Goal: Find specific page/section: Find specific page/section

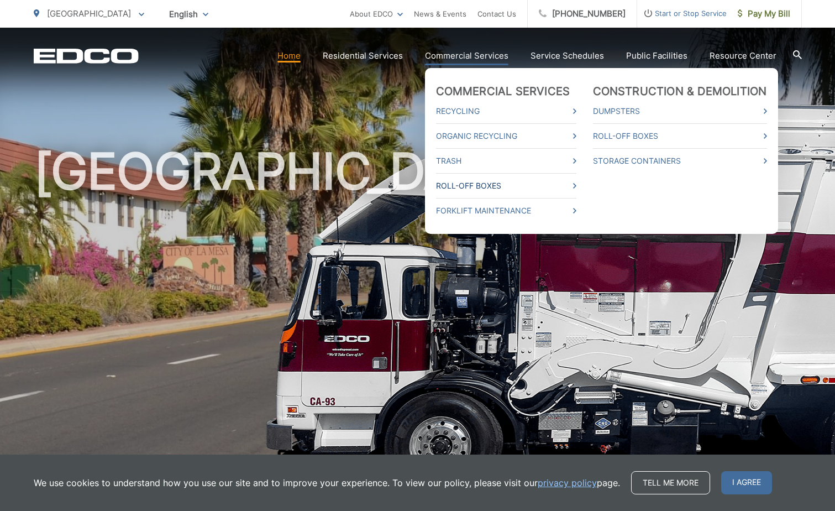
click at [529, 184] on link "Roll-Off Boxes" at bounding box center [506, 185] width 140 height 13
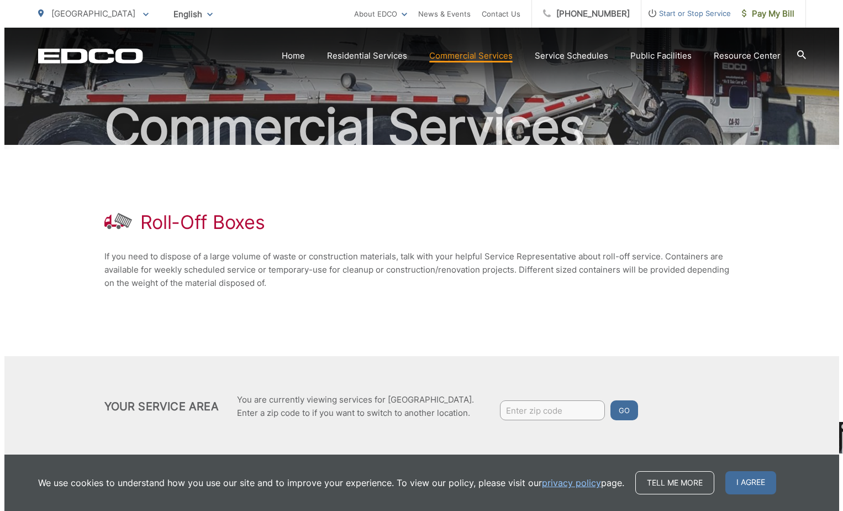
scroll to position [90, 0]
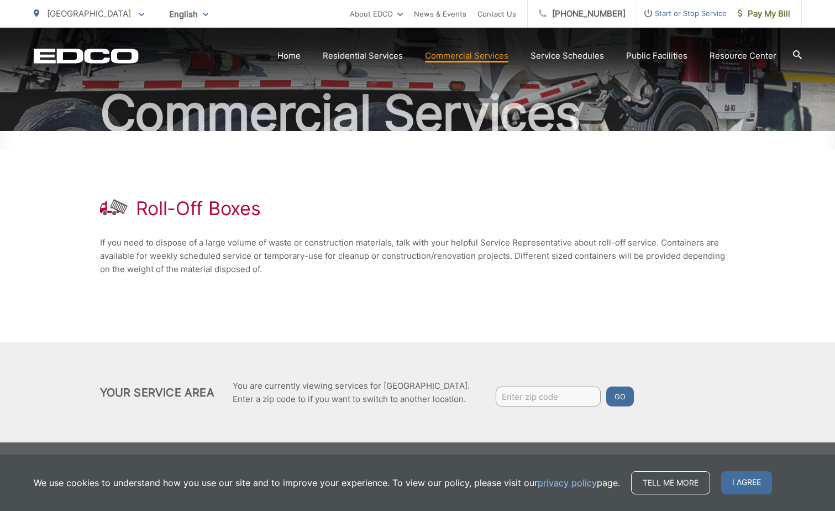
click at [557, 396] on input "Enter zip code" at bounding box center [548, 396] width 105 height 20
type input "91941"
click at [617, 396] on button "Go" at bounding box center [620, 396] width 28 height 20
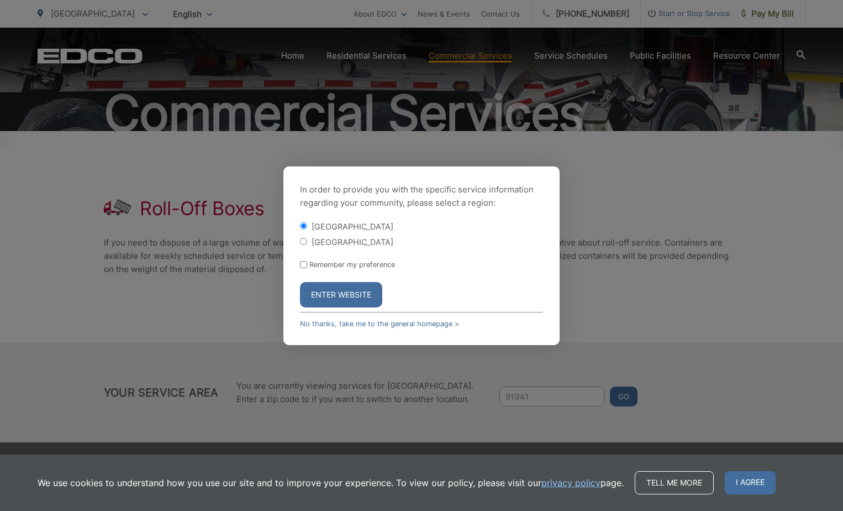
click at [343, 298] on button "Enter Website" at bounding box center [341, 294] width 82 height 25
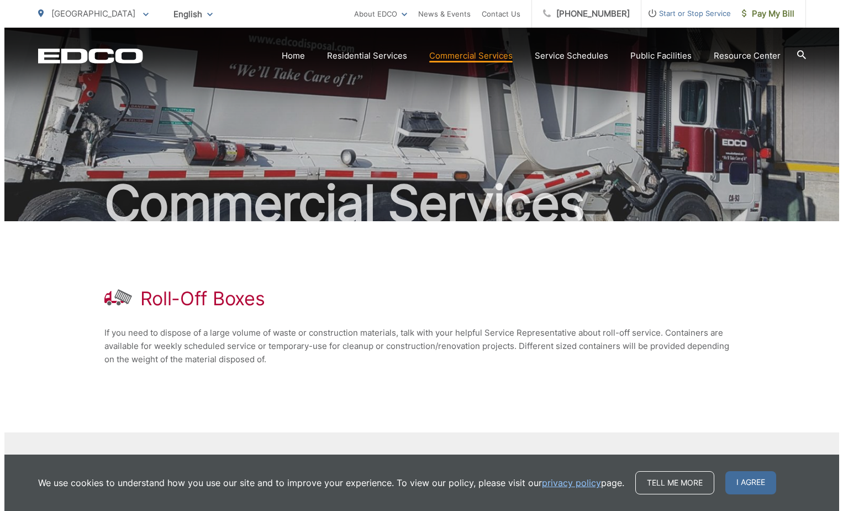
scroll to position [90, 0]
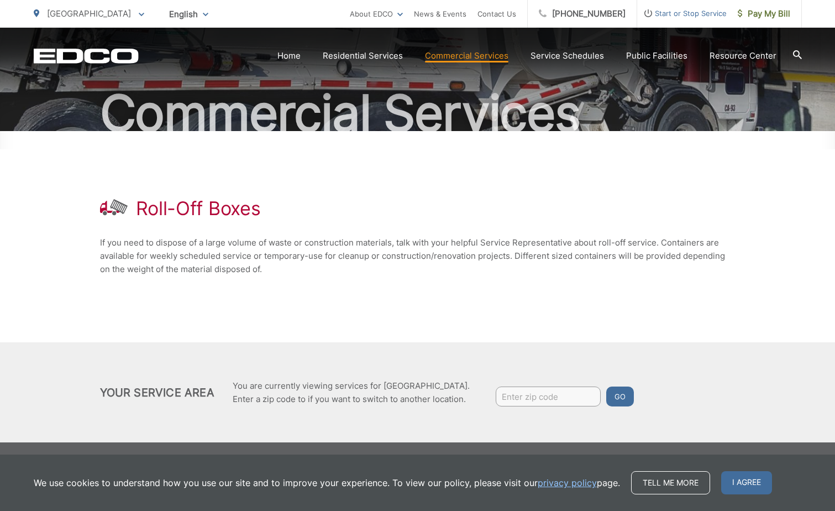
click at [516, 396] on input "Enter zip code" at bounding box center [548, 396] width 105 height 20
type input "91941"
click at [616, 400] on button "Go" at bounding box center [620, 396] width 28 height 20
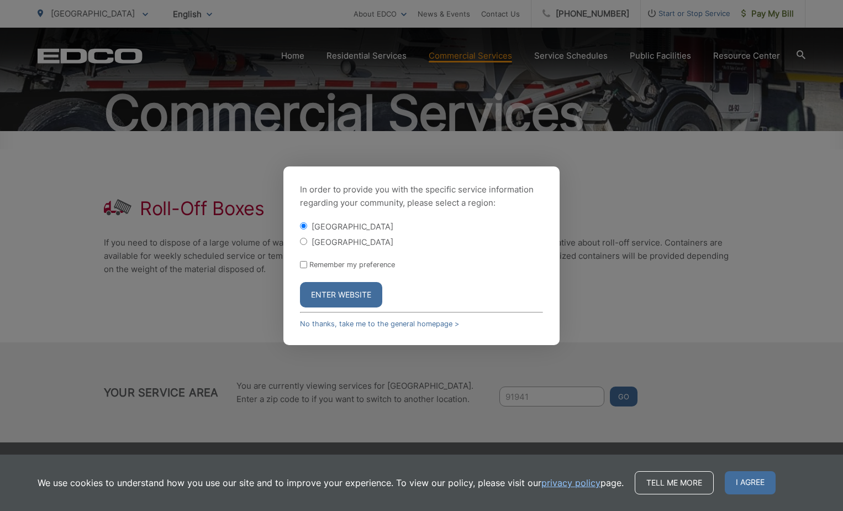
click at [326, 291] on button "Enter Website" at bounding box center [341, 294] width 82 height 25
